Goal: Task Accomplishment & Management: Manage account settings

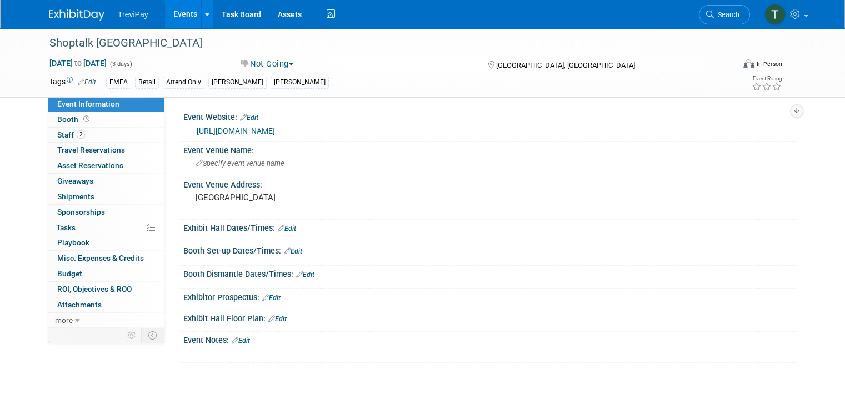
click at [175, 18] on link "Events" at bounding box center [185, 14] width 41 height 28
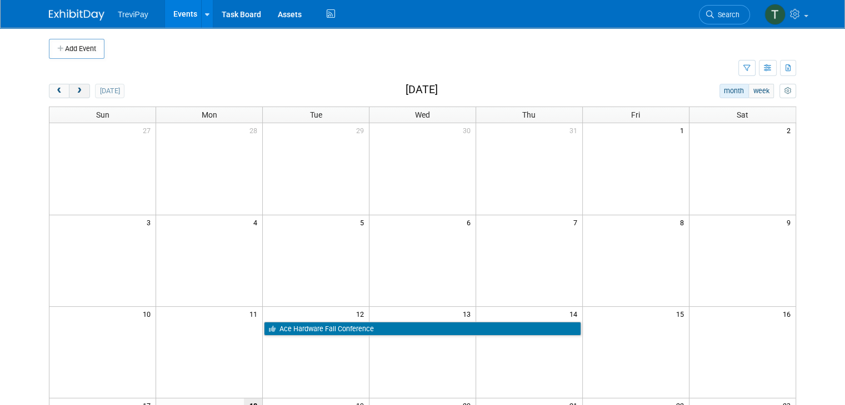
click at [77, 93] on button "next" at bounding box center [79, 91] width 21 height 14
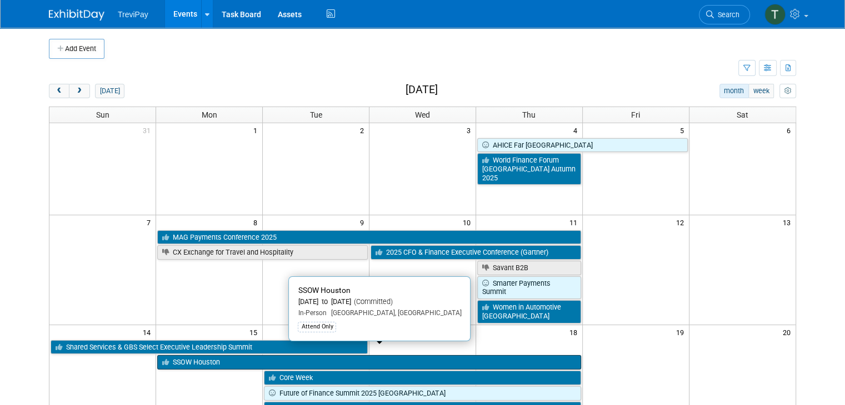
click at [212, 355] on link "SSOW Houston" at bounding box center [368, 362] width 423 height 14
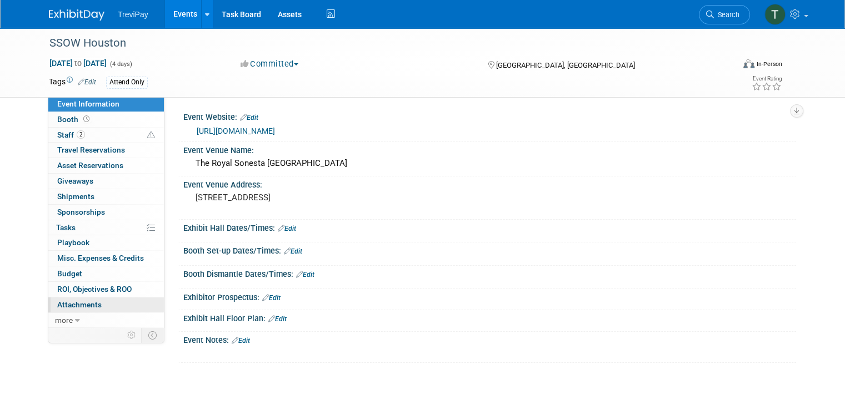
click at [90, 300] on span "Attachments 0" at bounding box center [79, 304] width 44 height 9
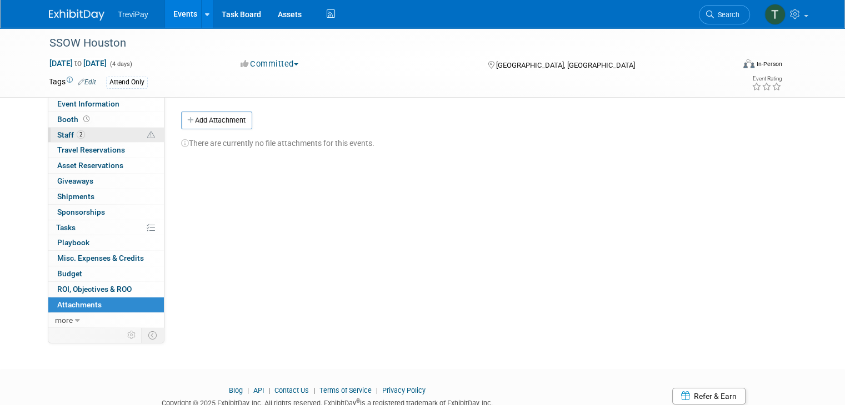
click at [88, 134] on link "2 Staff 2" at bounding box center [105, 135] width 115 height 15
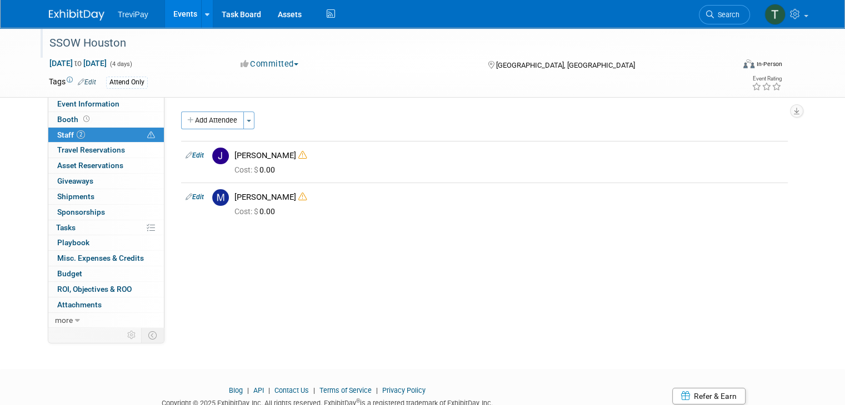
click at [64, 44] on div "SSOW Houston" at bounding box center [383, 43] width 674 height 20
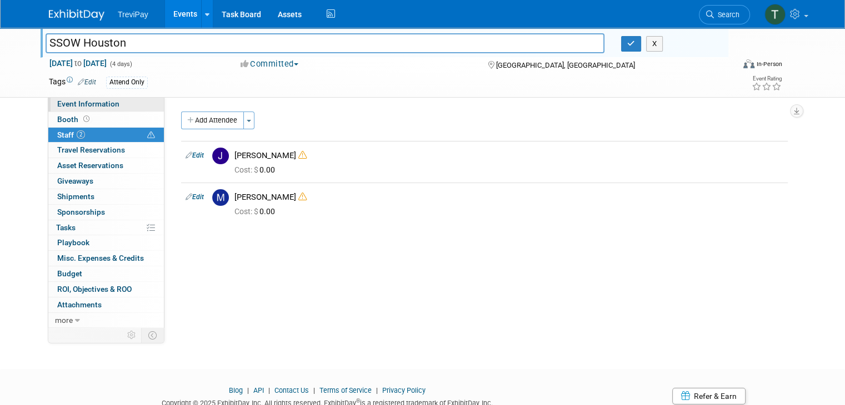
click at [57, 104] on span "Event Information" at bounding box center [88, 103] width 62 height 9
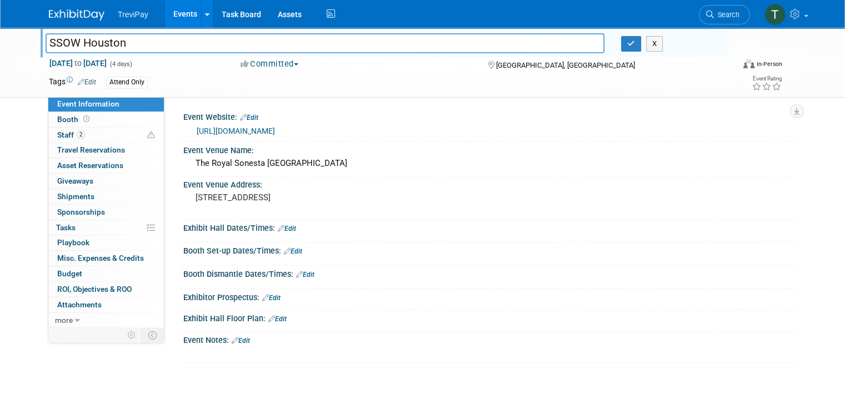
click at [272, 132] on link "https://www.ssonetwork.com/events-shared-services-week-autumn" at bounding box center [236, 131] width 78 height 9
click at [61, 305] on span "Attachments 0" at bounding box center [79, 304] width 44 height 9
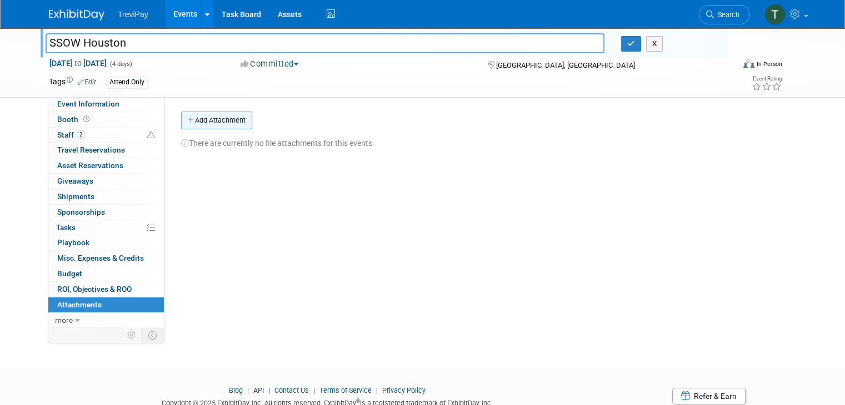
click at [187, 120] on icon "button" at bounding box center [191, 120] width 8 height 7
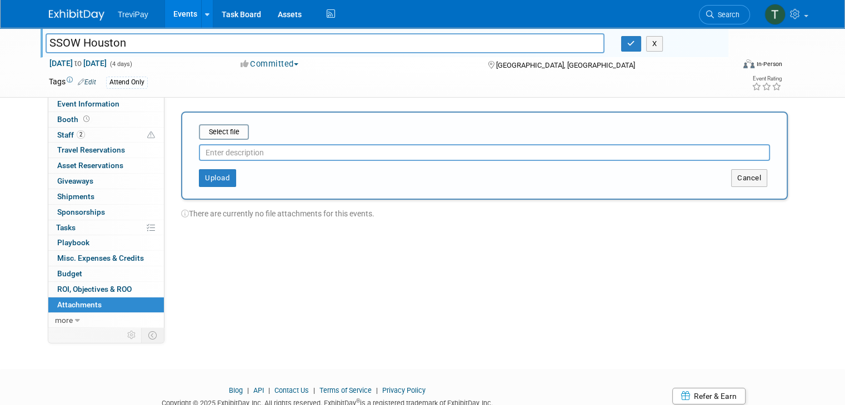
click at [212, 140] on div at bounding box center [484, 150] width 571 height 21
click at [211, 127] on input "file" at bounding box center [181, 131] width 132 height 13
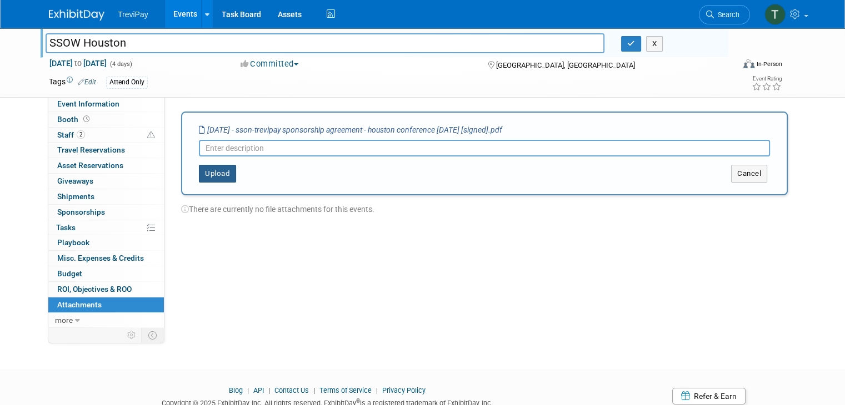
click at [213, 176] on button "Upload" at bounding box center [217, 174] width 37 height 18
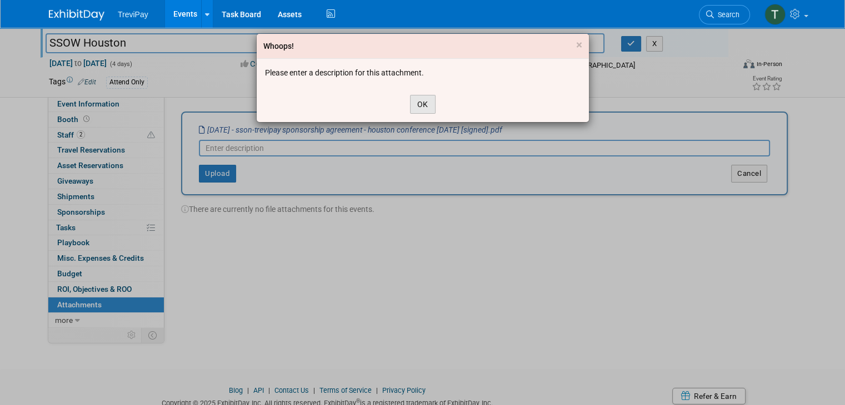
click at [419, 105] on button "OK" at bounding box center [423, 104] width 26 height 19
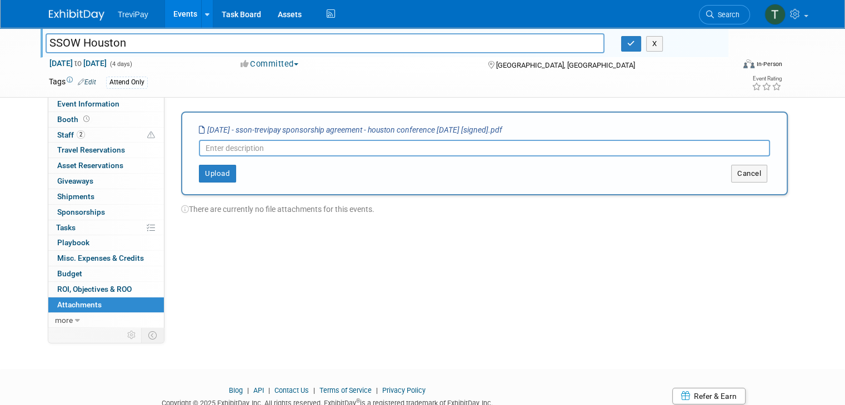
click at [293, 144] on input "text" at bounding box center [484, 148] width 571 height 17
type input "Contract"
click at [206, 178] on button "Upload" at bounding box center [217, 174] width 37 height 18
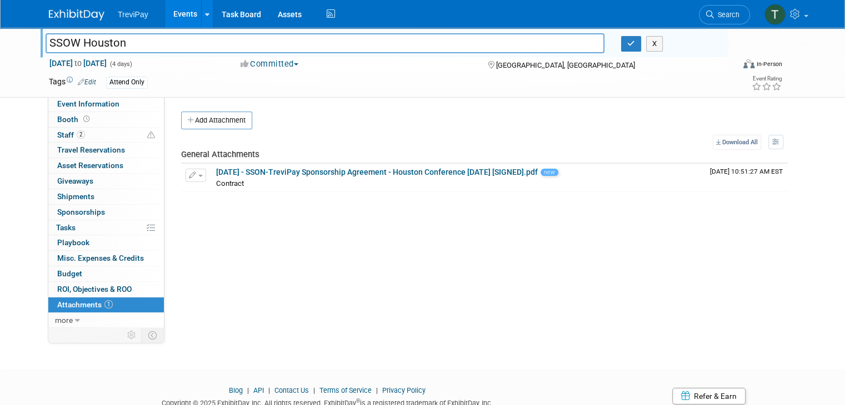
click at [174, 16] on link "Events" at bounding box center [185, 14] width 41 height 28
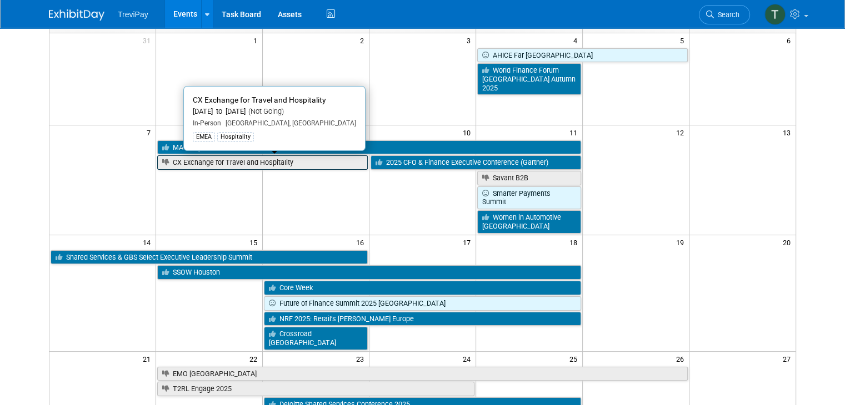
scroll to position [104, 0]
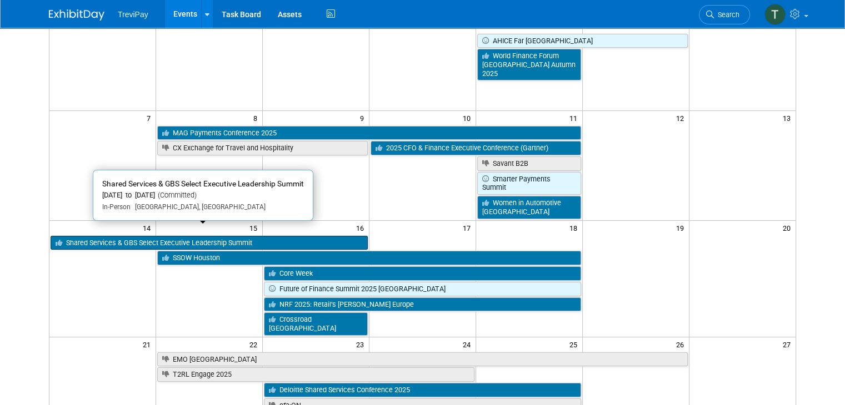
click at [210, 236] on link "Shared Services & GBS Select Executive Leadership Summit" at bounding box center [209, 243] width 317 height 14
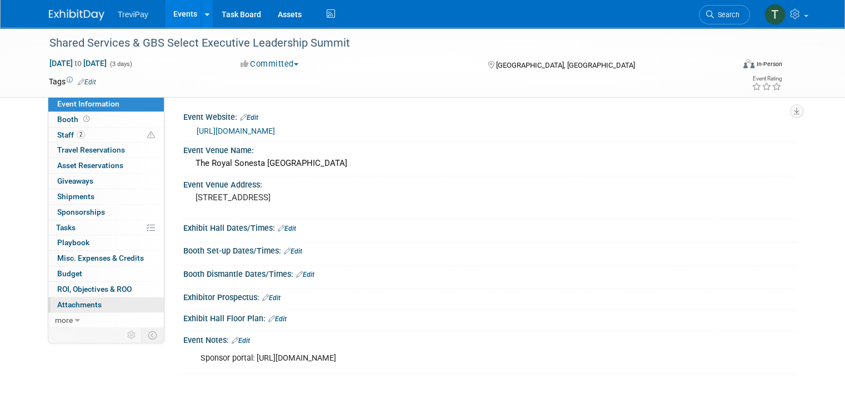
click at [70, 303] on span "Attachments 0" at bounding box center [79, 304] width 44 height 9
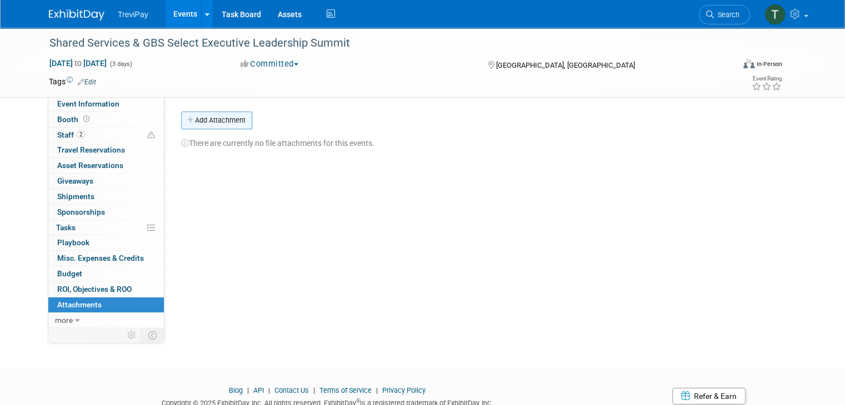
click at [203, 121] on button "Add Attachment" at bounding box center [216, 121] width 71 height 18
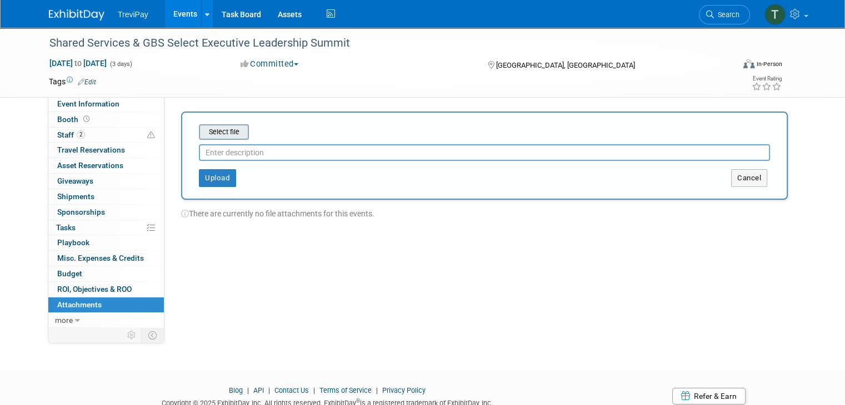
click at [218, 137] on input "file" at bounding box center [181, 131] width 132 height 13
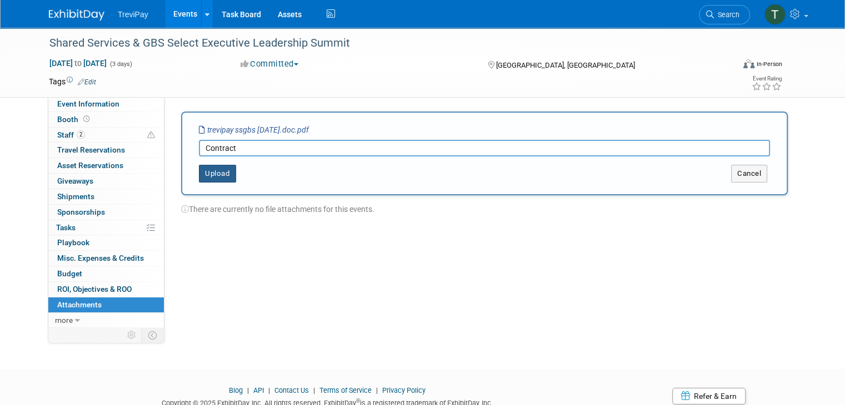
type input "Contract"
click at [199, 178] on button "Upload" at bounding box center [217, 174] width 37 height 18
